Goal: Task Accomplishment & Management: Use online tool/utility

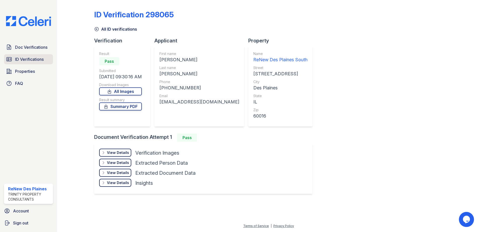
click at [38, 59] on span "ID Verifications" at bounding box center [29, 59] width 29 height 6
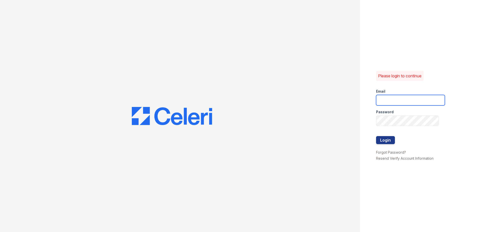
type input "renewdesplaines@trinity-pm.com"
click at [380, 140] on button "Login" at bounding box center [385, 140] width 19 height 8
